Goal: Task Accomplishment & Management: Manage account settings

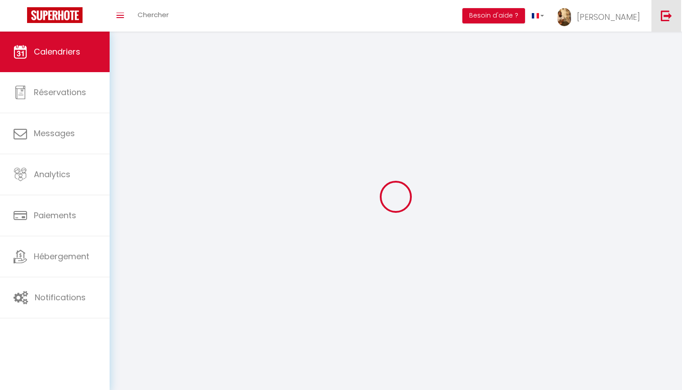
click at [668, 16] on img at bounding box center [666, 15] width 11 height 11
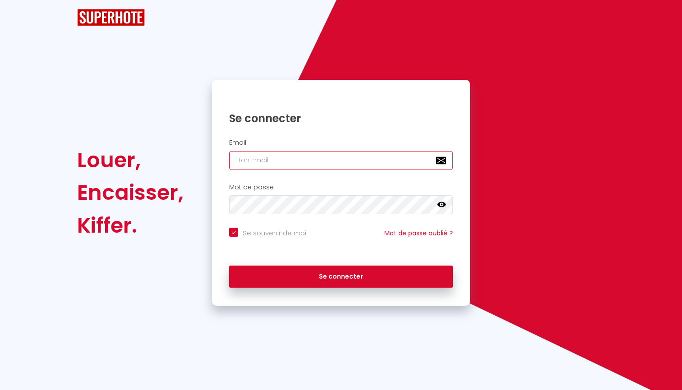
checkbox input "true"
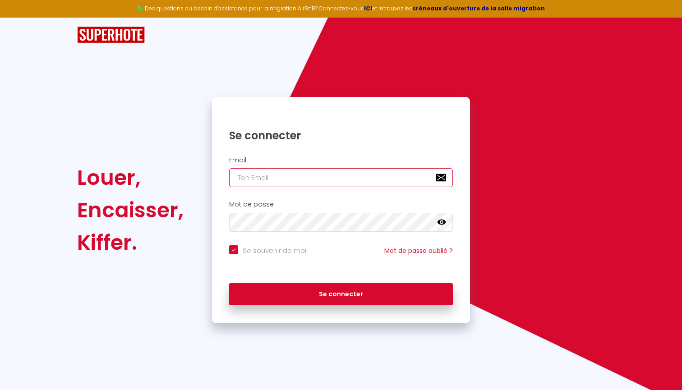
paste input "[EMAIL_ADDRESS][DOMAIN_NAME]"
type input "[EMAIL_ADDRESS][DOMAIN_NAME]"
checkbox input "true"
type input "[EMAIL_ADDRESS][DOMAIN_NAME]"
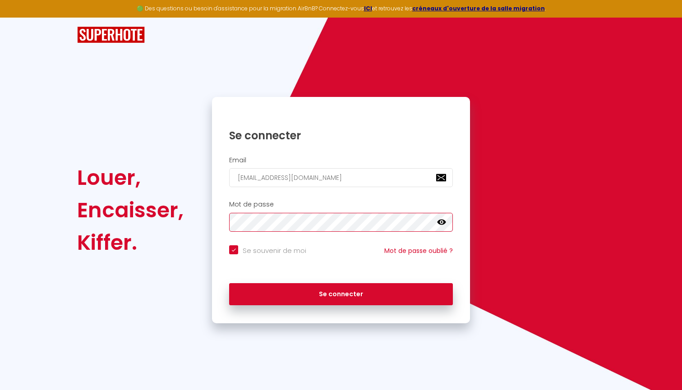
click at [341, 293] on button "Se connecter" at bounding box center [341, 294] width 224 height 23
checkbox input "true"
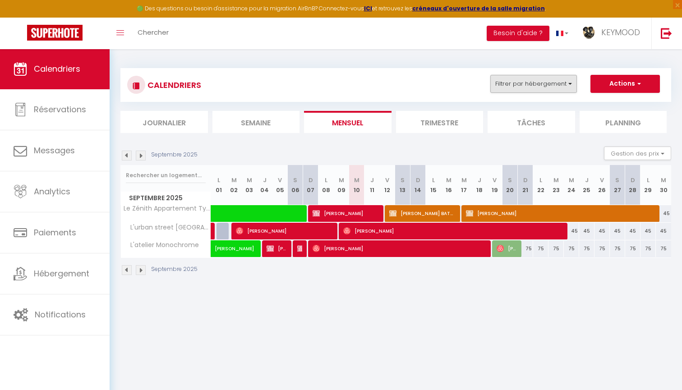
click at [532, 88] on button "Filtrer par hébergement" at bounding box center [534, 84] width 87 height 18
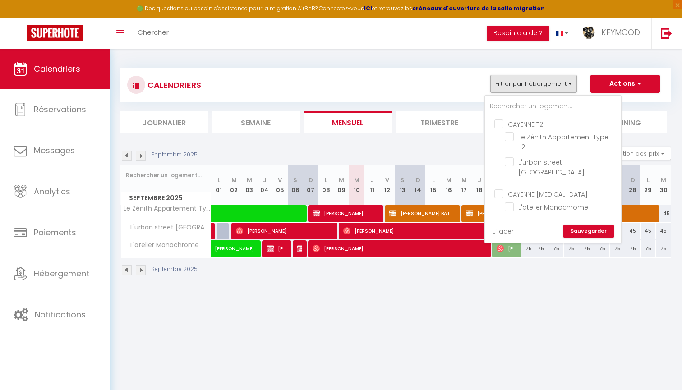
click at [524, 125] on input "CAYENNE T2" at bounding box center [562, 123] width 135 height 9
checkbox input "true"
checkbox input "false"
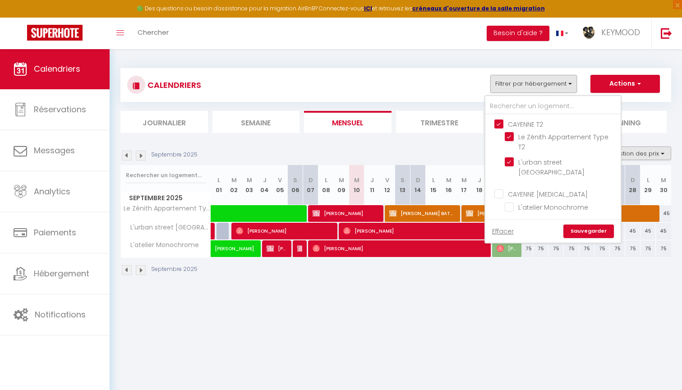
click at [633, 152] on button "Gestion des prix" at bounding box center [637, 154] width 67 height 14
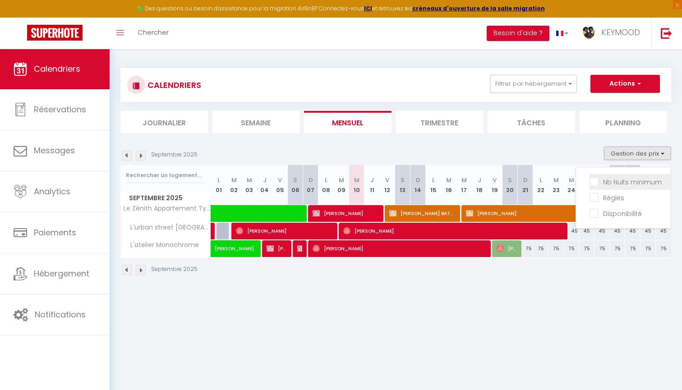
click at [609, 177] on input "Nb Nuits minimum" at bounding box center [630, 181] width 81 height 9
checkbox input "true"
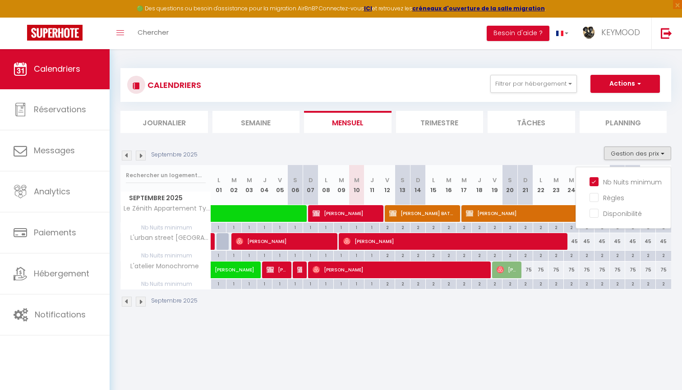
click at [563, 70] on div "CALENDRIERS Filtrer par hébergement CAYENNE T2 Le Zénith Appartement Type T2 L'…" at bounding box center [396, 85] width 551 height 34
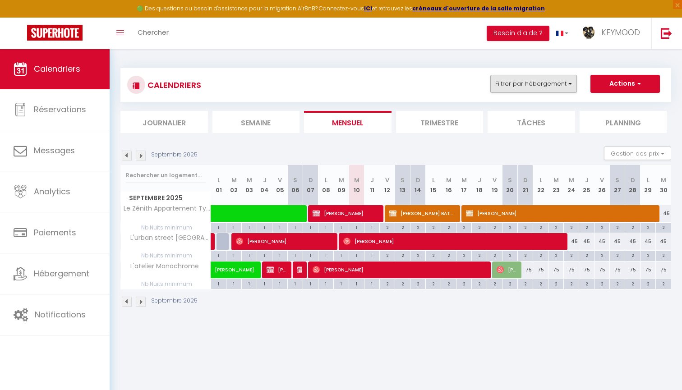
click at [563, 78] on button "Filtrer par hébergement" at bounding box center [534, 84] width 87 height 18
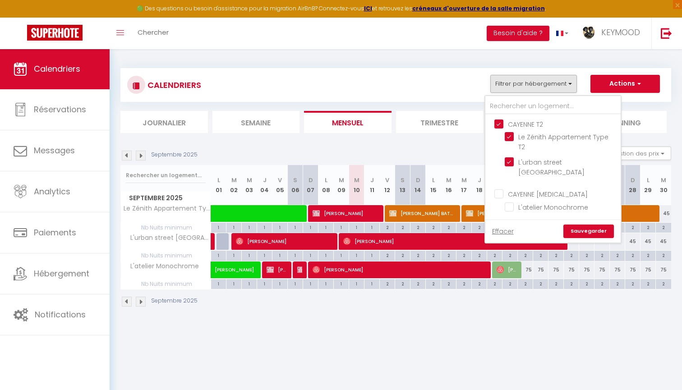
click at [589, 225] on link "Sauvegarder" at bounding box center [589, 232] width 51 height 14
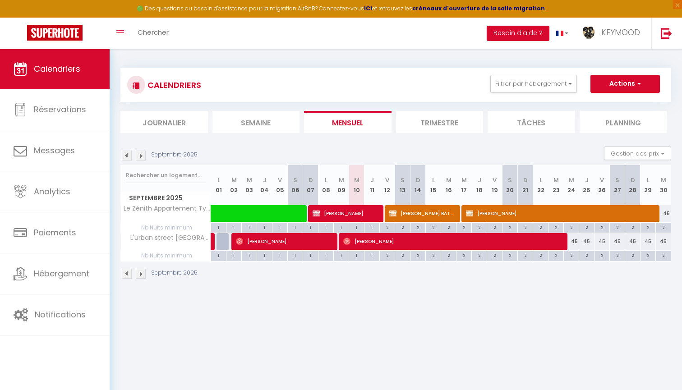
click at [424, 123] on li "Trimestre" at bounding box center [440, 122] width 88 height 22
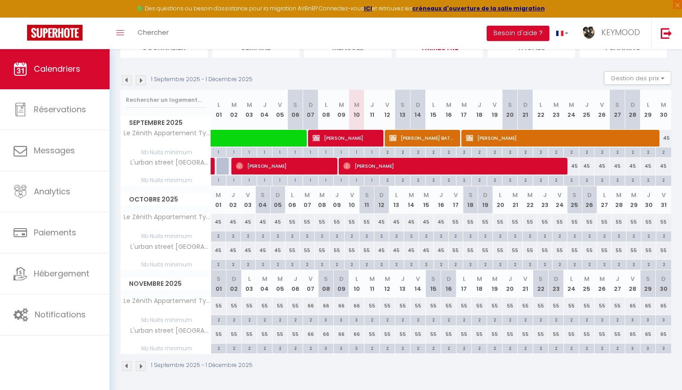
scroll to position [74, 0]
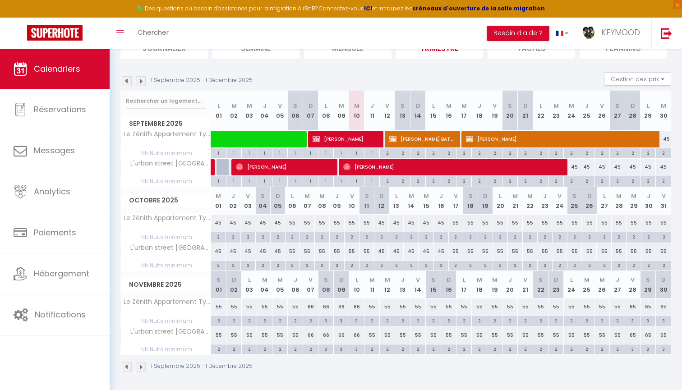
click at [405, 175] on span "[PERSON_NAME]" at bounding box center [453, 166] width 220 height 17
select select "OK"
select select "0"
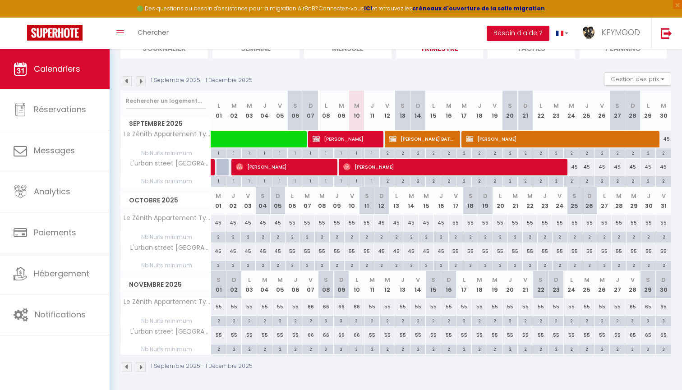
select select "1"
select select
select select "6865"
select select "43455"
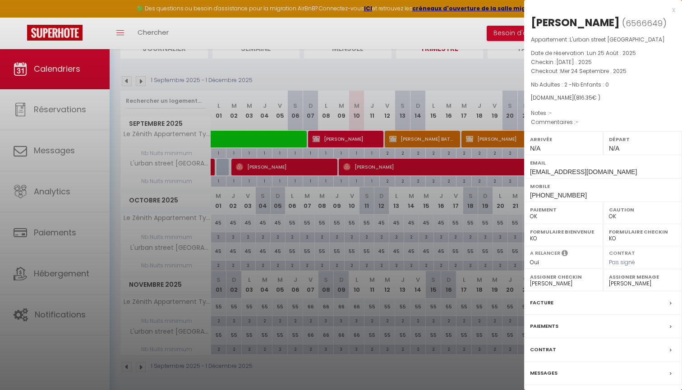
click at [404, 176] on div at bounding box center [341, 195] width 682 height 390
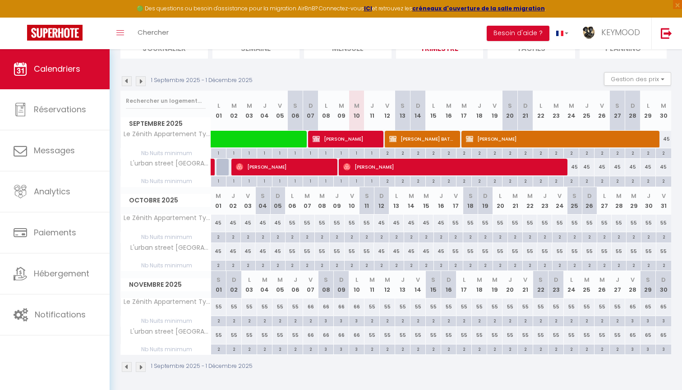
click at [604, 167] on div "45" at bounding box center [602, 167] width 15 height 17
type input "45"
type input "Ven 26 Septembre 2025"
type input "Sam 27 Septembre 2025"
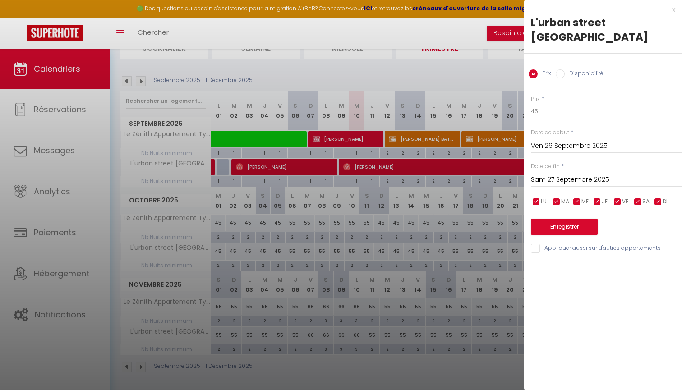
click at [562, 103] on input "45" at bounding box center [606, 111] width 151 height 16
type input "4"
type input "50"
click at [548, 174] on input "Sam 27 Septembre 2025" at bounding box center [606, 180] width 151 height 12
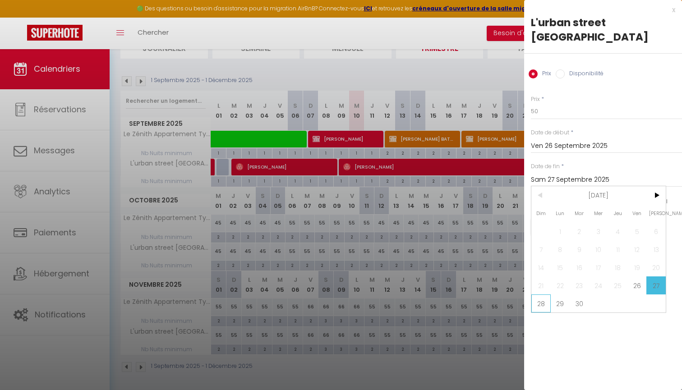
click at [539, 297] on span "28" at bounding box center [541, 304] width 19 height 18
type input "Dim 28 Septembre 2025"
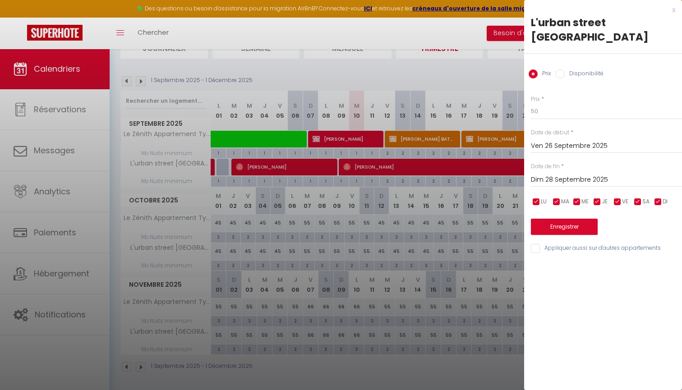
click at [557, 219] on button "Enregistrer" at bounding box center [564, 227] width 67 height 16
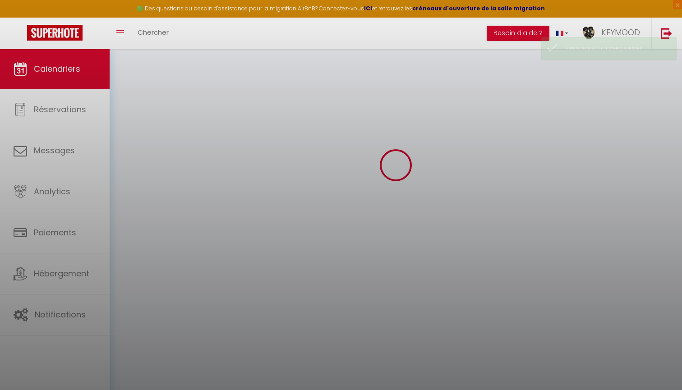
scroll to position [49, 0]
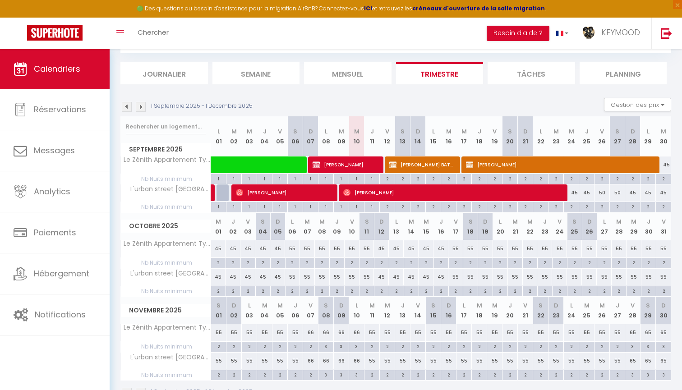
click at [249, 246] on div "45" at bounding box center [248, 249] width 15 height 17
type input "45"
type input "Ven 03 Octobre 2025"
type input "[DATE]"
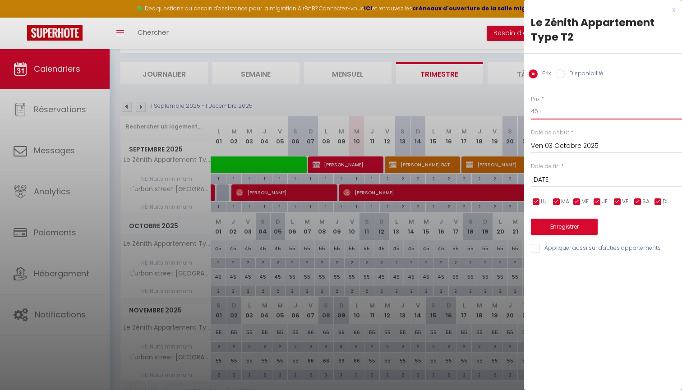
click at [541, 107] on input "45" at bounding box center [606, 111] width 151 height 16
type input "4"
type input "50"
click at [538, 176] on input "[DATE]" at bounding box center [606, 180] width 151 height 12
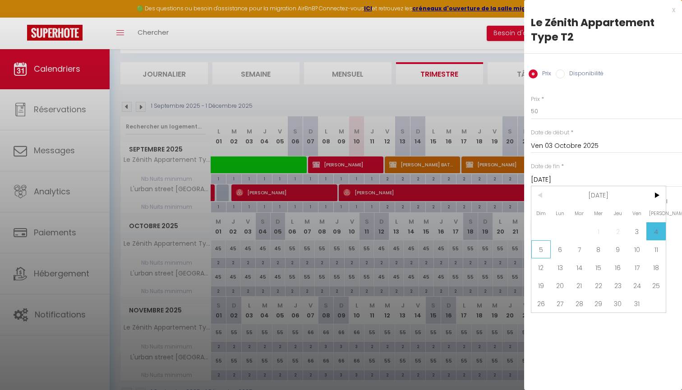
click at [543, 252] on span "5" at bounding box center [541, 250] width 19 height 18
type input "Dim 05 Octobre 2025"
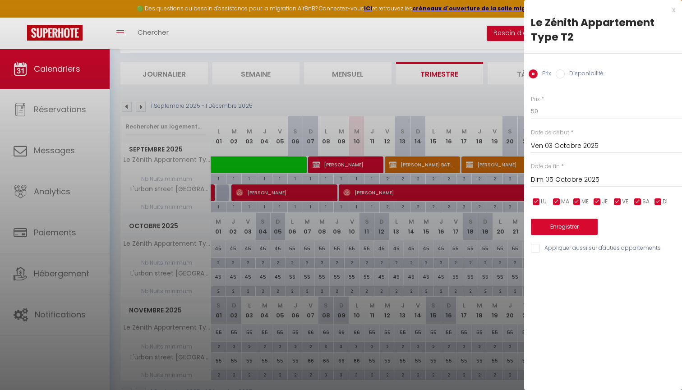
click at [544, 227] on button "Enregistrer" at bounding box center [564, 227] width 67 height 16
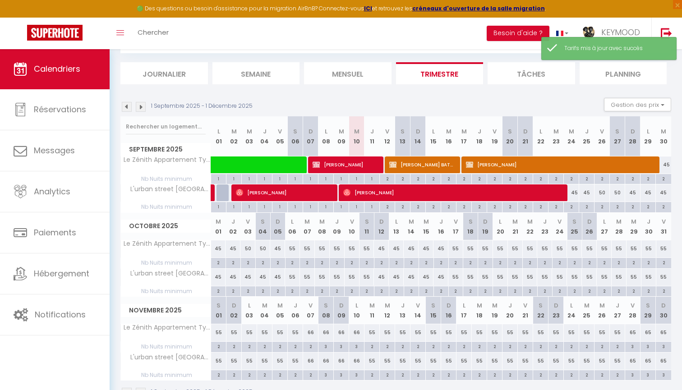
click at [246, 276] on div "45" at bounding box center [248, 277] width 15 height 17
type input "45"
type input "Ven 03 Octobre 2025"
type input "[DATE]"
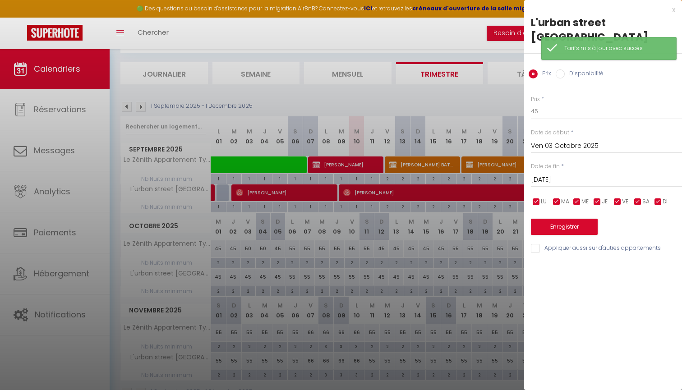
click at [557, 108] on div "Prix * 45 Statut * Disponible Indisponible Date de début * [DATE] < [DATE] > Di…" at bounding box center [603, 169] width 158 height 171
click at [557, 103] on input "45" at bounding box center [606, 111] width 151 height 16
type input "4"
type input "50"
click at [554, 174] on input "[DATE]" at bounding box center [606, 180] width 151 height 12
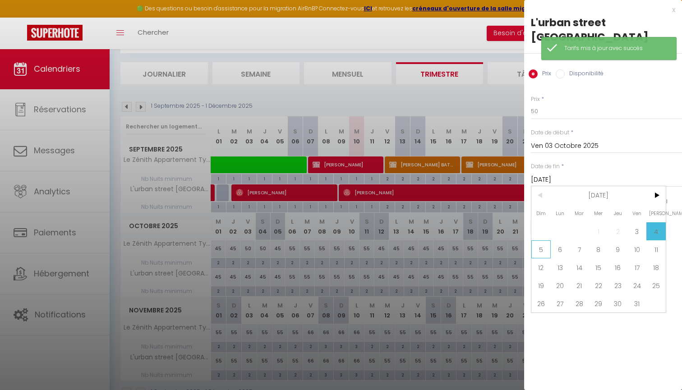
click at [543, 243] on span "5" at bounding box center [541, 250] width 19 height 18
type input "Dim 05 Octobre 2025"
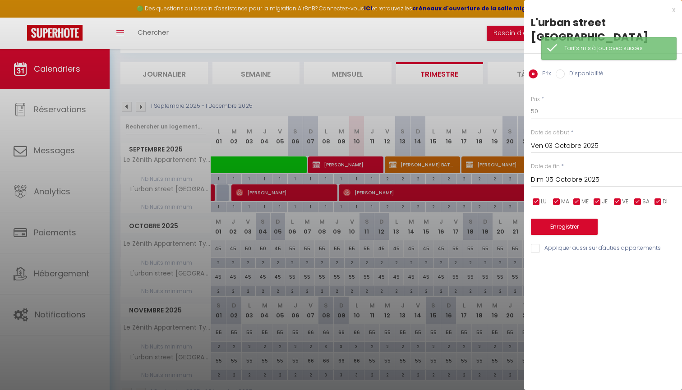
click at [546, 219] on button "Enregistrer" at bounding box center [564, 227] width 67 height 16
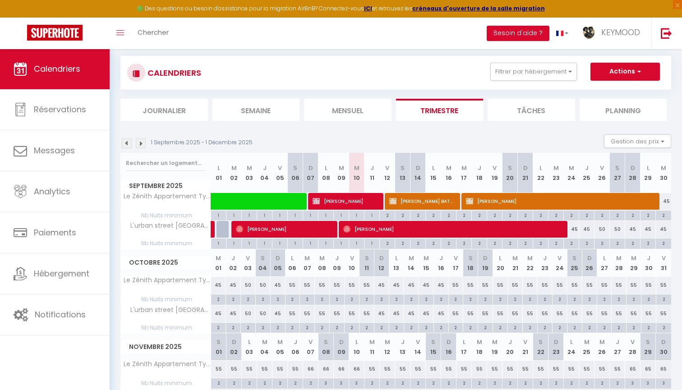
scroll to position [0, 0]
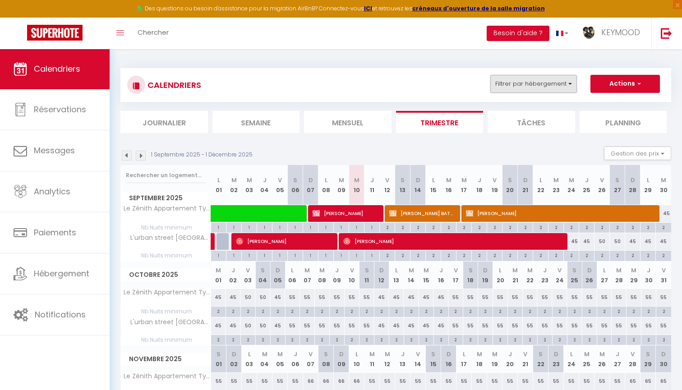
click at [550, 77] on button "Filtrer par hébergement" at bounding box center [534, 84] width 87 height 18
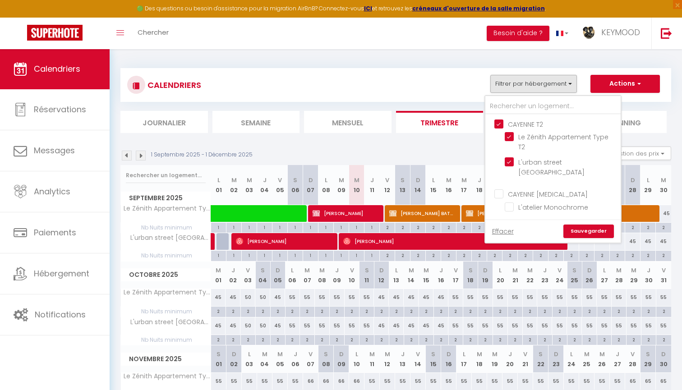
click at [540, 127] on input "CAYENNE T2" at bounding box center [562, 123] width 135 height 9
checkbox input "false"
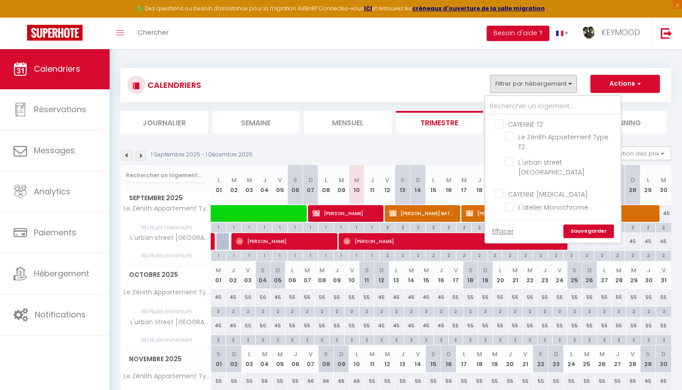
click at [535, 189] on input "CAYENNE [MEDICAL_DATA]" at bounding box center [562, 193] width 135 height 9
checkbox input "true"
click at [589, 225] on link "Sauvegarder" at bounding box center [589, 232] width 51 height 14
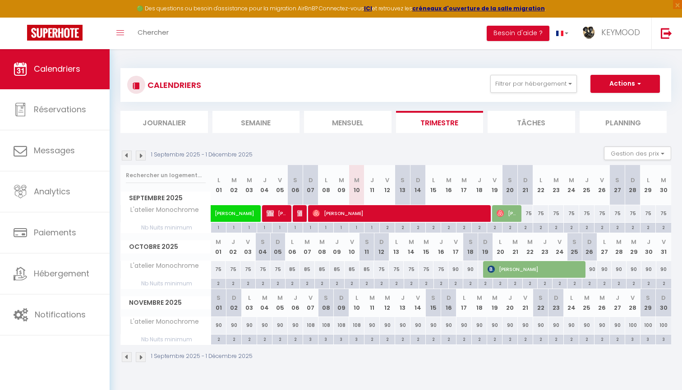
click at [504, 210] on img at bounding box center [500, 213] width 7 height 7
select select
select select "51709"
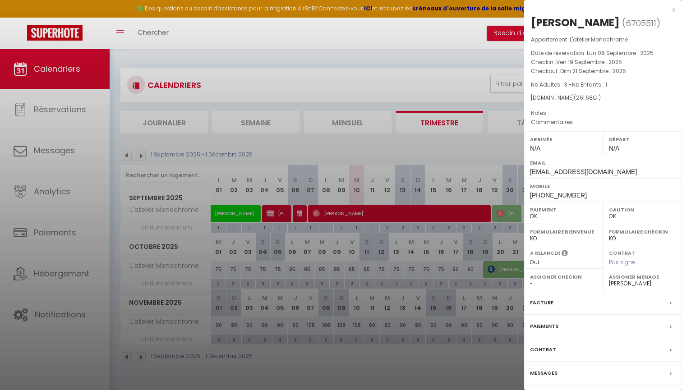
click at [492, 246] on div at bounding box center [341, 195] width 682 height 390
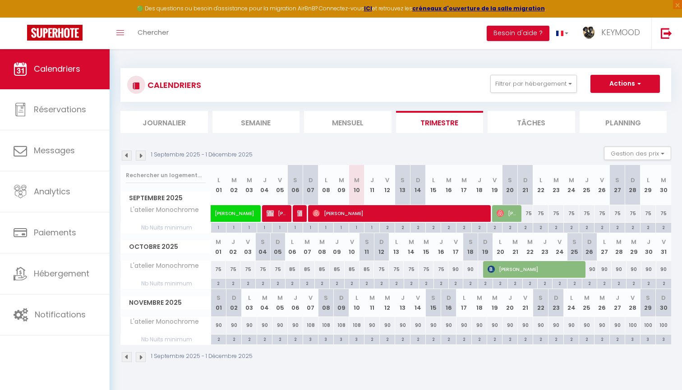
click at [601, 214] on div "75" at bounding box center [602, 213] width 15 height 17
type input "75"
type input "Ven 26 Septembre 2025"
type input "Sam 27 Septembre 2025"
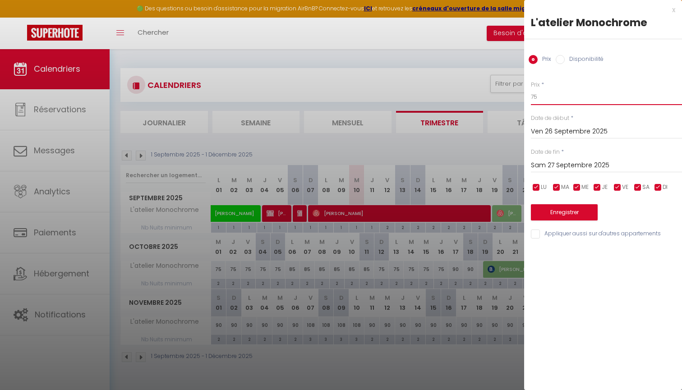
click at [552, 98] on input "75" at bounding box center [606, 97] width 151 height 16
type input "7"
type input "80"
click at [540, 162] on input "Sam 27 Septembre 2025" at bounding box center [606, 166] width 151 height 12
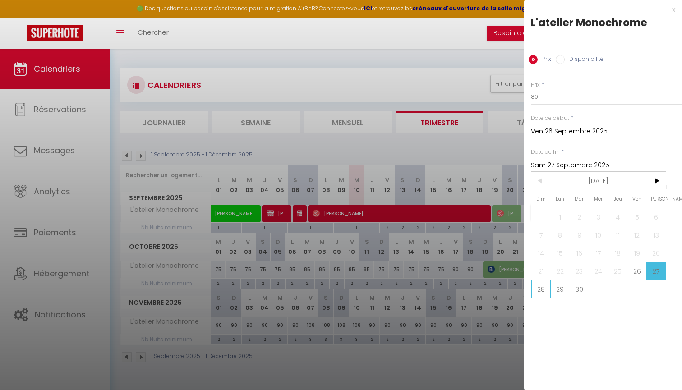
click at [541, 294] on span "28" at bounding box center [541, 289] width 19 height 18
type input "Dim 28 Septembre 2025"
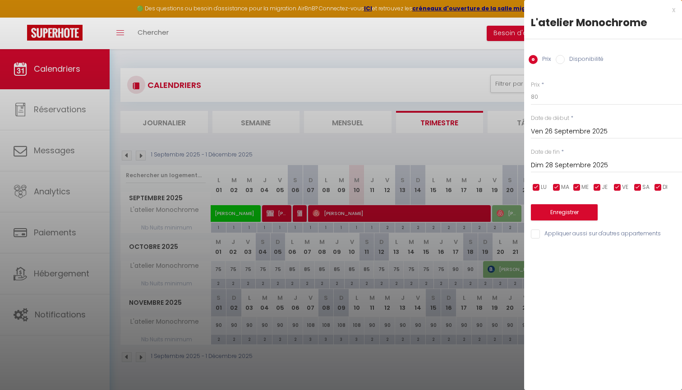
click at [557, 202] on div "Enregistrer" at bounding box center [606, 207] width 151 height 28
click at [553, 208] on button "Enregistrer" at bounding box center [564, 212] width 67 height 16
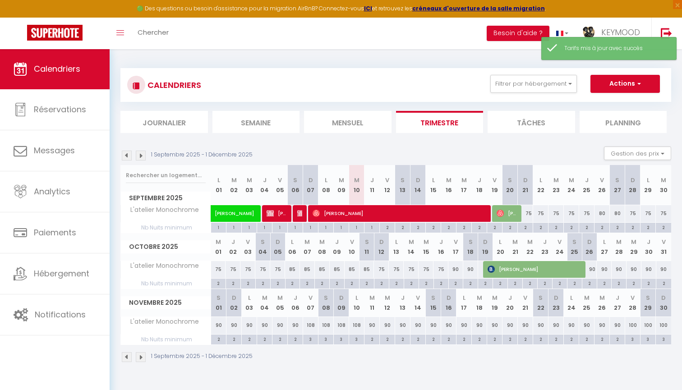
click at [247, 265] on div "75" at bounding box center [248, 269] width 15 height 17
type input "75"
type input "Ven 03 Octobre 2025"
type input "[DATE]"
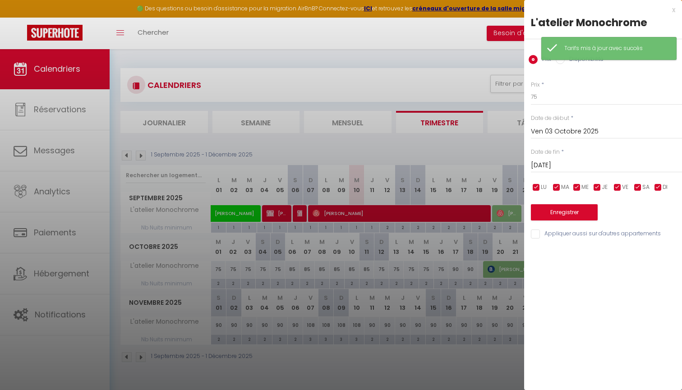
click at [554, 87] on div "Prix * 75" at bounding box center [606, 93] width 151 height 25
click at [554, 93] on input "75" at bounding box center [606, 97] width 151 height 16
type input "7"
type input "80"
click at [554, 162] on input "[DATE]" at bounding box center [606, 166] width 151 height 12
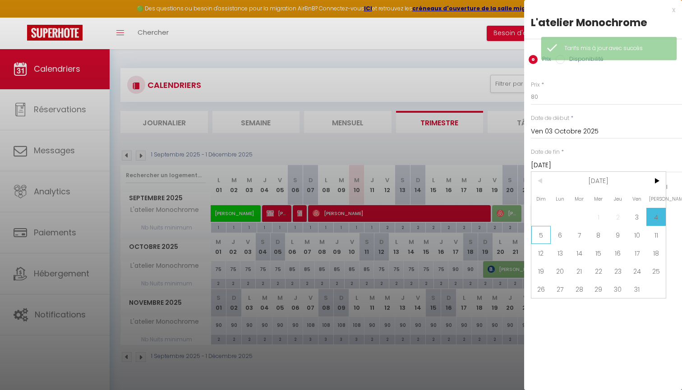
click at [542, 234] on span "5" at bounding box center [541, 235] width 19 height 18
type input "Dim 05 Octobre 2025"
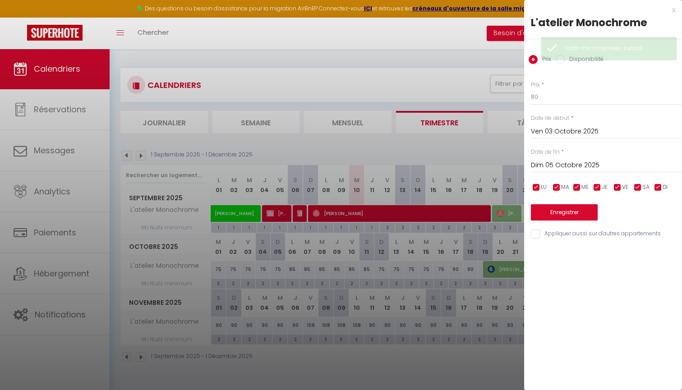
click at [544, 213] on button "Enregistrer" at bounding box center [564, 212] width 67 height 16
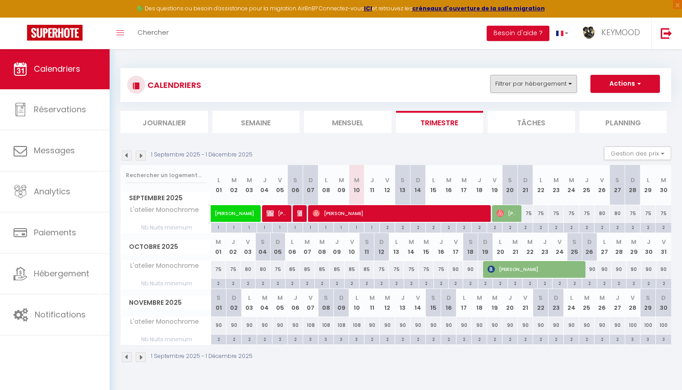
click at [533, 76] on button "Filtrer par hébergement" at bounding box center [534, 84] width 87 height 18
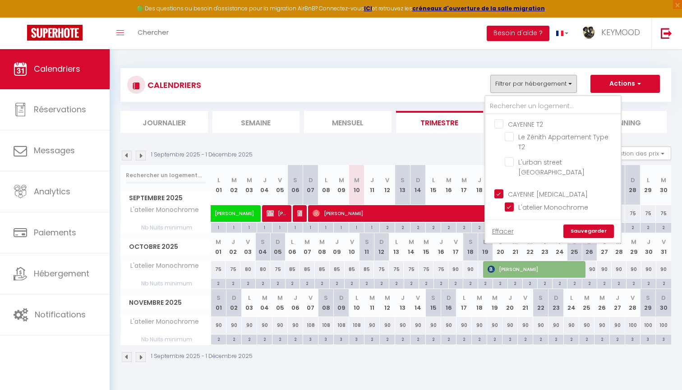
click at [520, 189] on input "CAYENNE [MEDICAL_DATA]" at bounding box center [562, 193] width 135 height 9
checkbox input "false"
click at [536, 126] on input "CAYENNE T2" at bounding box center [562, 123] width 135 height 9
checkbox input "true"
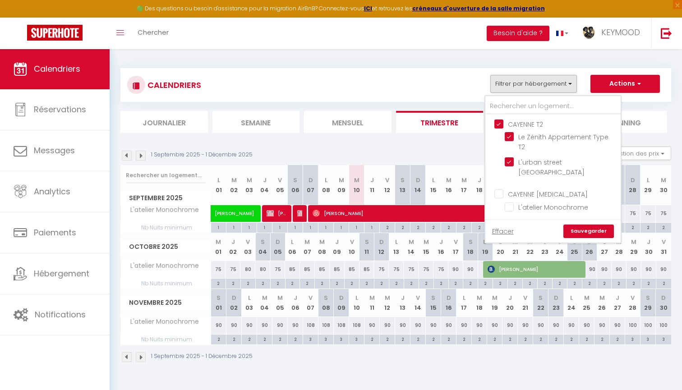
checkbox input "true"
click at [581, 225] on link "Sauvegarder" at bounding box center [589, 232] width 51 height 14
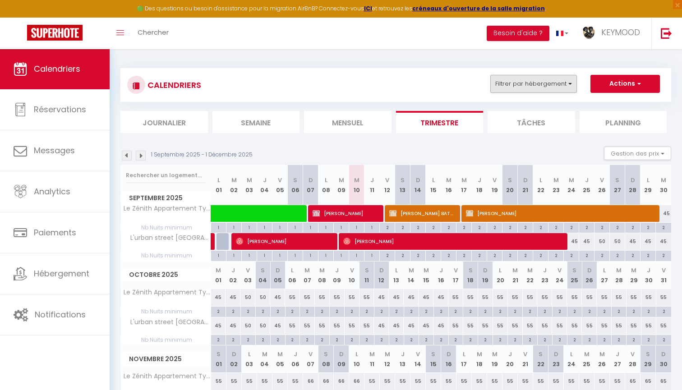
click at [531, 82] on button "Filtrer par hébergement" at bounding box center [534, 84] width 87 height 18
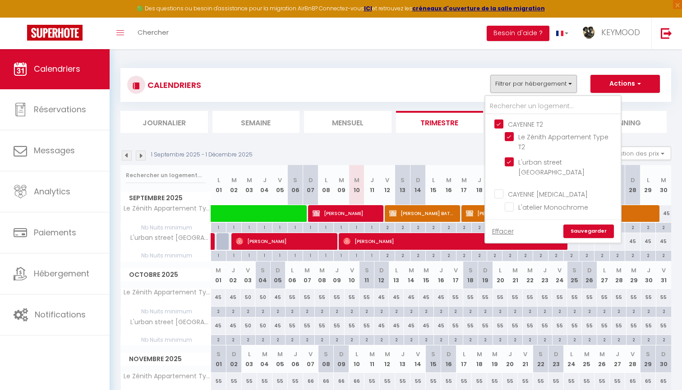
click at [529, 189] on input "CAYENNE [MEDICAL_DATA]" at bounding box center [562, 193] width 135 height 9
checkbox input "true"
click at [583, 225] on link "Sauvegarder" at bounding box center [589, 232] width 51 height 14
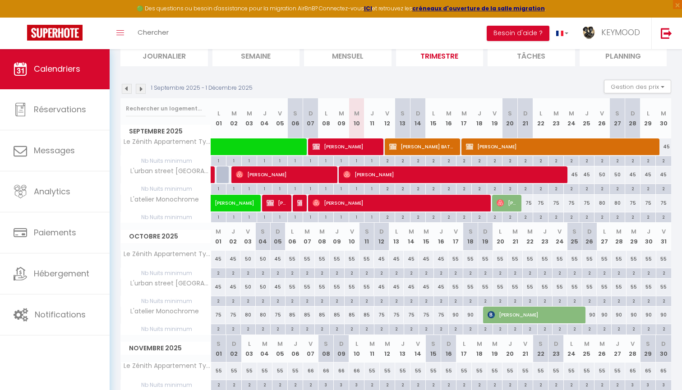
scroll to position [37, 0]
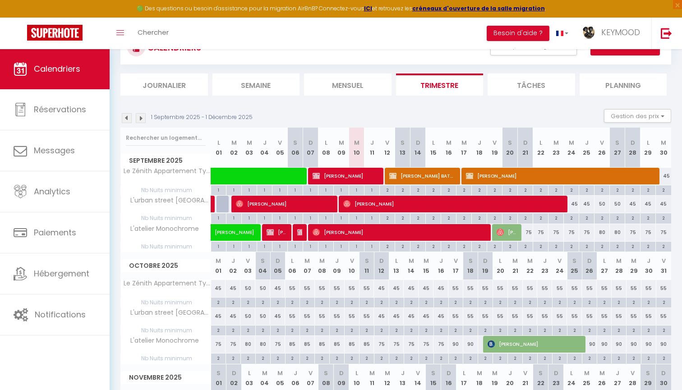
click at [510, 231] on span "[PERSON_NAME]" at bounding box center [507, 232] width 20 height 17
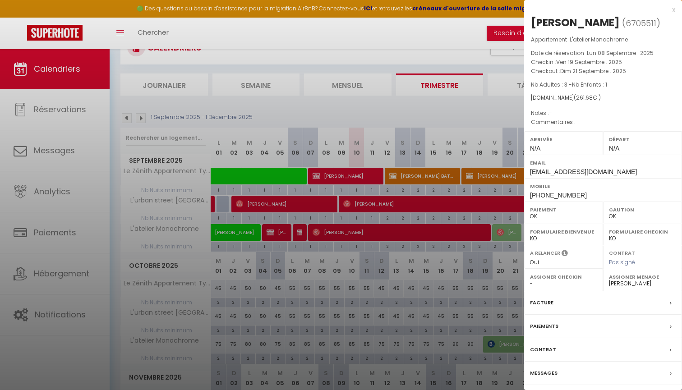
click at [478, 139] on div at bounding box center [341, 195] width 682 height 390
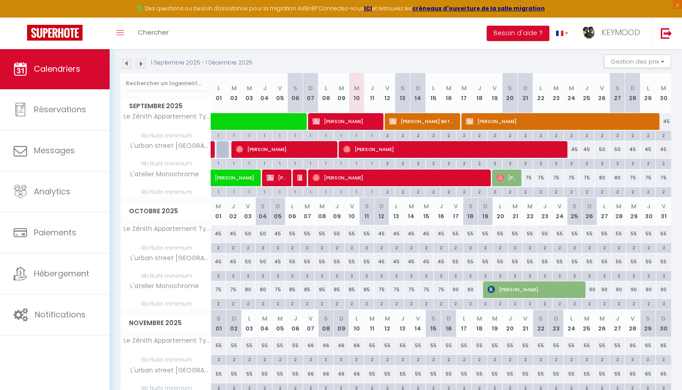
scroll to position [87, 0]
